Goal: Check status: Check status

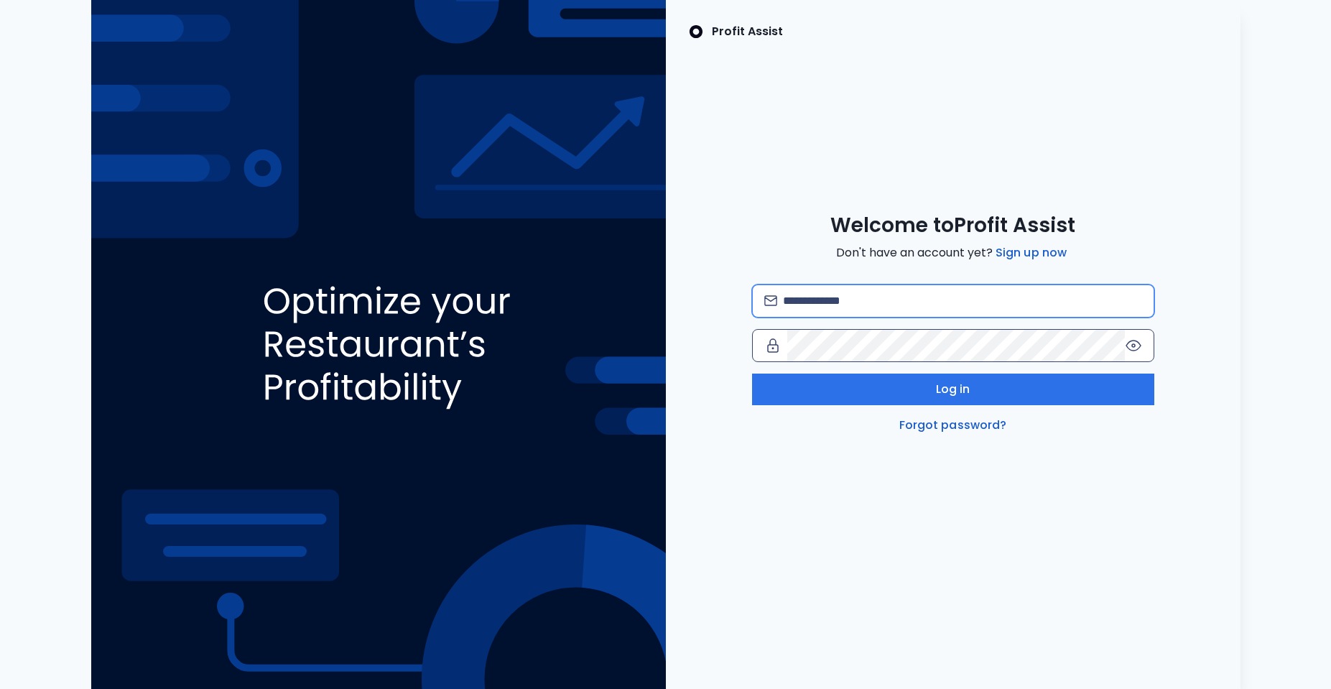
type input "**********"
click at [1129, 356] on div at bounding box center [953, 345] width 402 height 33
click at [1137, 343] on icon at bounding box center [1133, 345] width 17 height 17
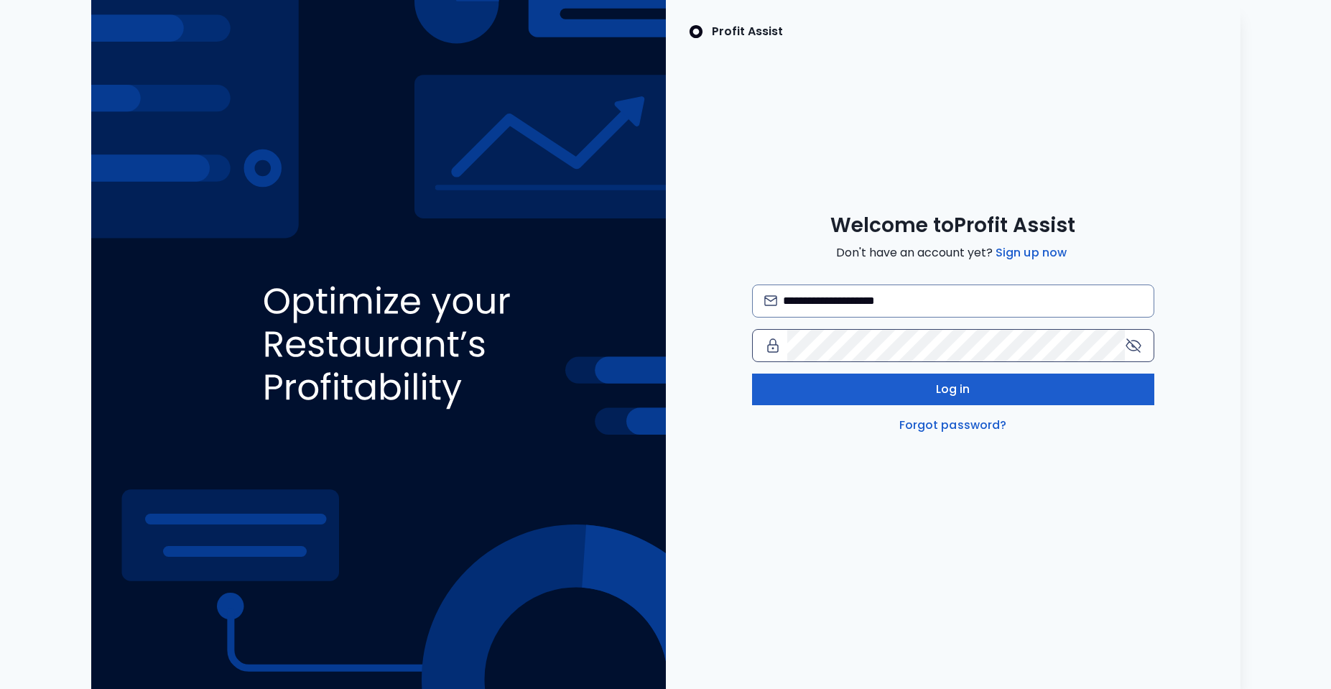
click at [1053, 391] on button "Log in" at bounding box center [953, 390] width 402 height 32
click at [924, 393] on button "Log in" at bounding box center [953, 390] width 402 height 32
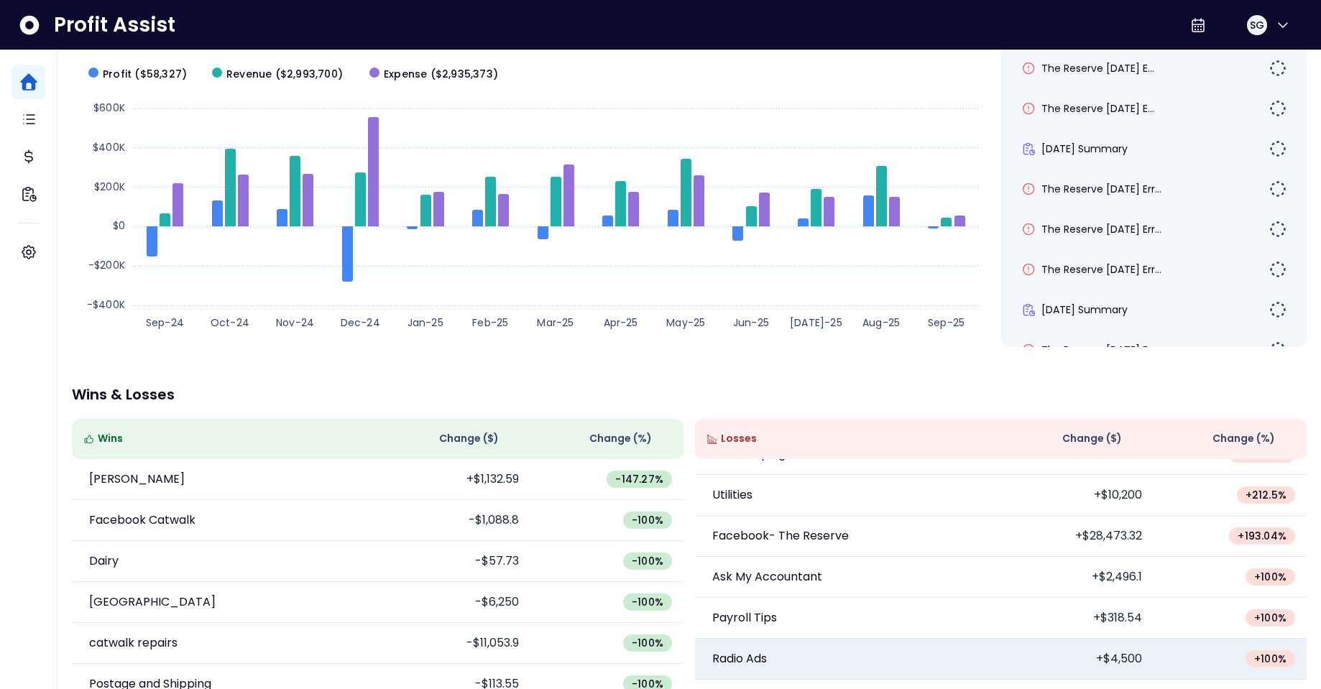
scroll to position [72, 0]
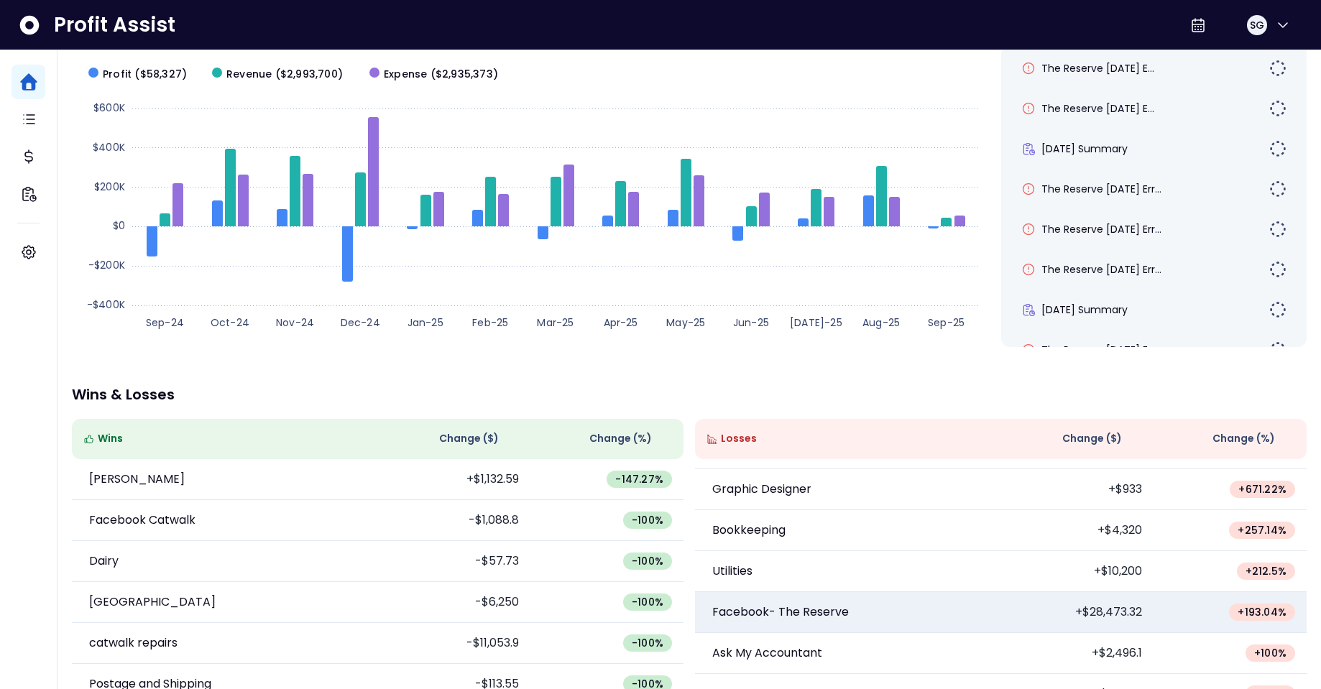
click at [1121, 609] on td "+$28,473.32" at bounding box center [1077, 612] width 153 height 41
drag, startPoint x: 1117, startPoint y: 609, endPoint x: 1111, endPoint y: 612, distance: 7.4
click at [1114, 610] on td "+$28,473.32" at bounding box center [1077, 612] width 153 height 41
click at [1110, 614] on td "+$28,473.32" at bounding box center [1077, 612] width 153 height 41
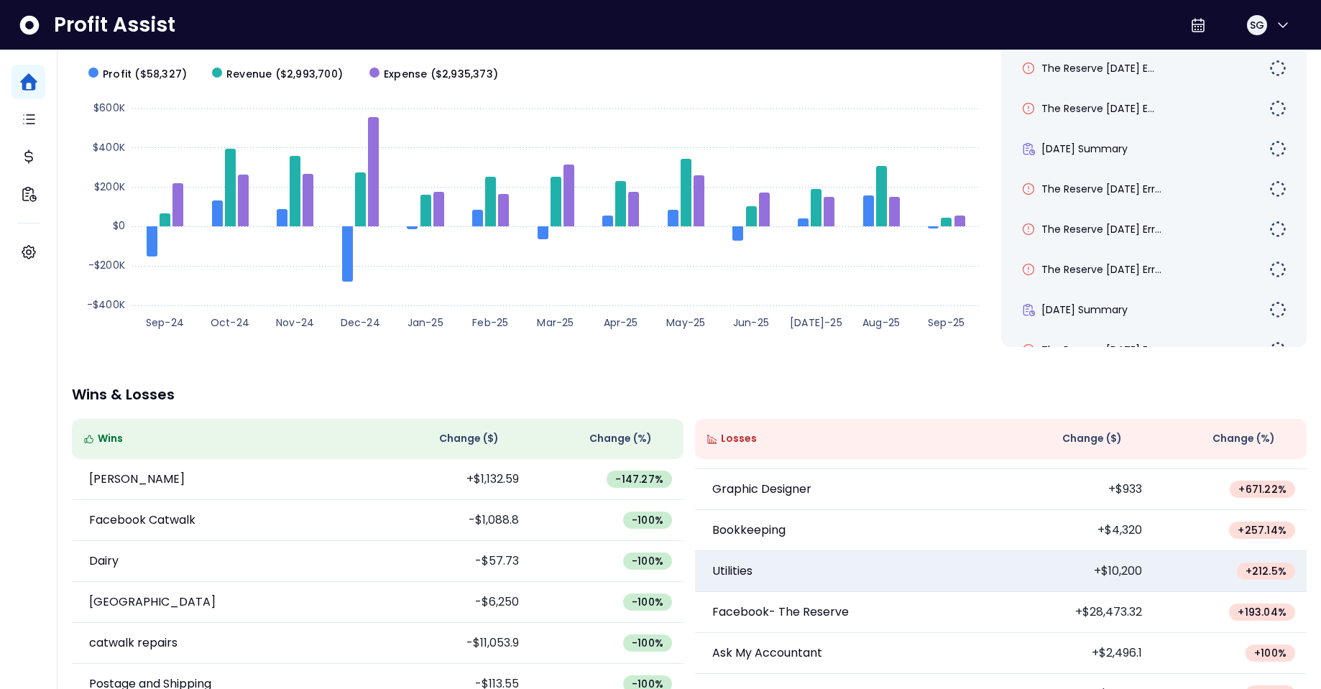
drag, startPoint x: 1104, startPoint y: 614, endPoint x: 989, endPoint y: 555, distance: 129.2
click at [1079, 604] on td "+$28,473.32" at bounding box center [1077, 612] width 153 height 41
